Goal: Check status: Check status

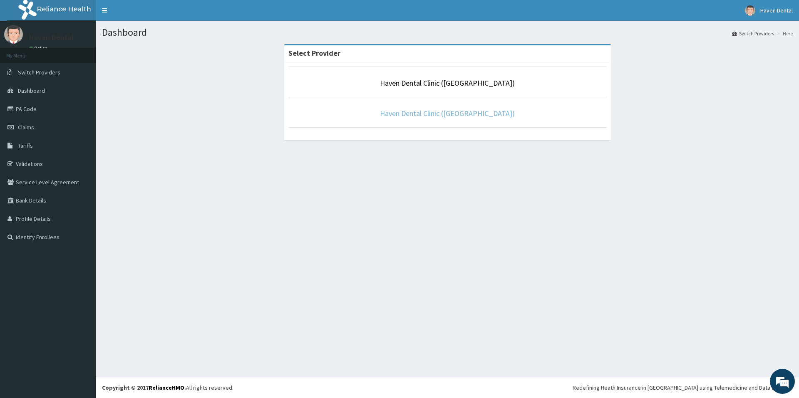
click at [446, 112] on link "Haven Dental Clinic ([GEOGRAPHIC_DATA])" at bounding box center [447, 114] width 135 height 10
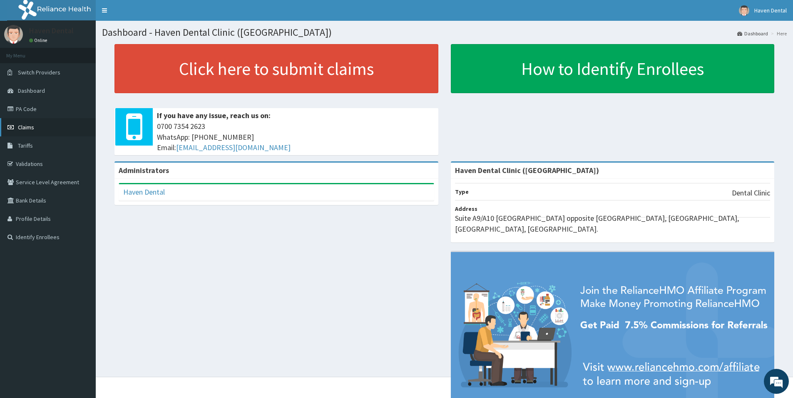
click at [21, 128] on span "Claims" at bounding box center [26, 127] width 16 height 7
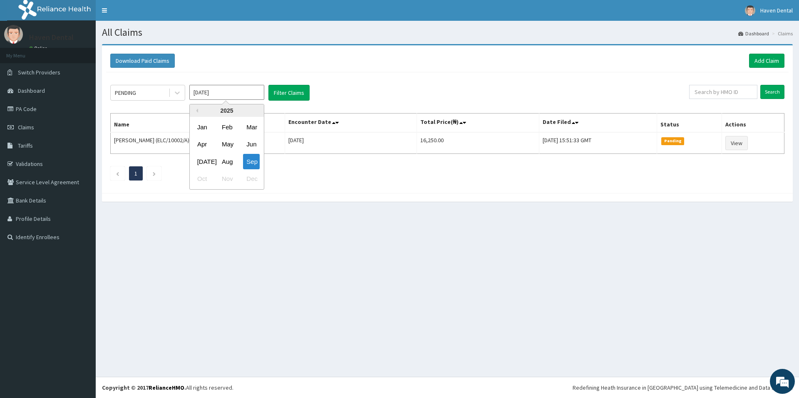
click at [230, 89] on input "Sep 2025" at bounding box center [226, 92] width 75 height 15
click at [229, 89] on input "Sep 2025" at bounding box center [226, 92] width 75 height 15
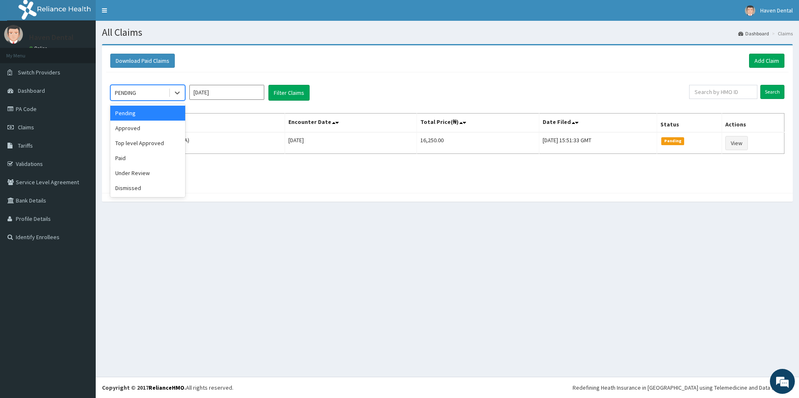
click at [152, 95] on div "PENDING" at bounding box center [140, 92] width 58 height 13
click at [152, 94] on div "PENDING" at bounding box center [140, 92] width 58 height 13
click at [468, 95] on div "Select is focused ,type to refine list, press Down to open the menu, PENDING Se…" at bounding box center [399, 93] width 579 height 16
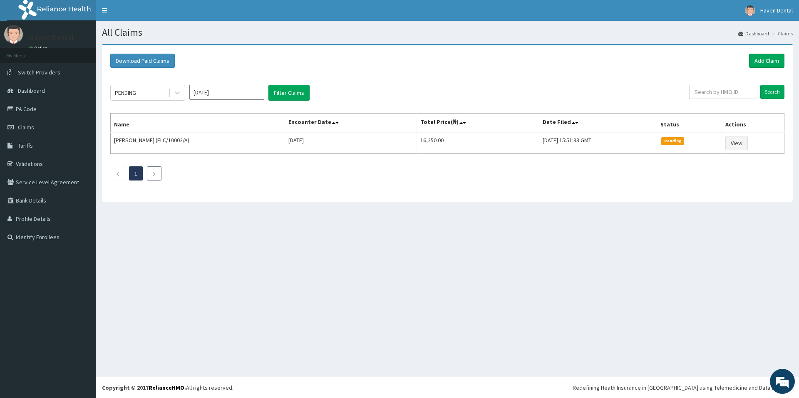
click at [152, 175] on icon "Next page" at bounding box center [154, 174] width 4 height 5
click at [159, 174] on li at bounding box center [154, 174] width 15 height 14
click at [713, 91] on input "text" at bounding box center [724, 92] width 68 height 14
